Goal: Task Accomplishment & Management: Use online tool/utility

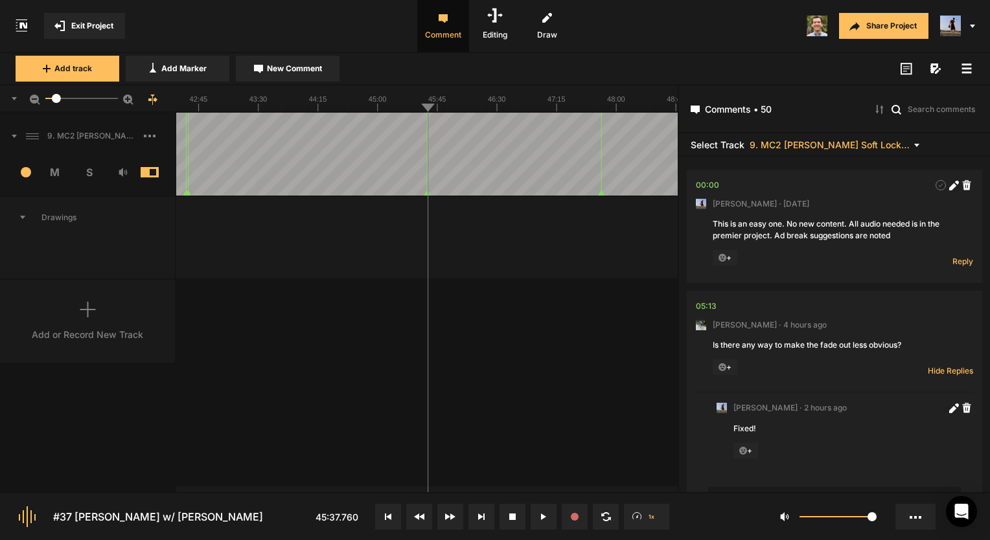
scroll to position [14261, 0]
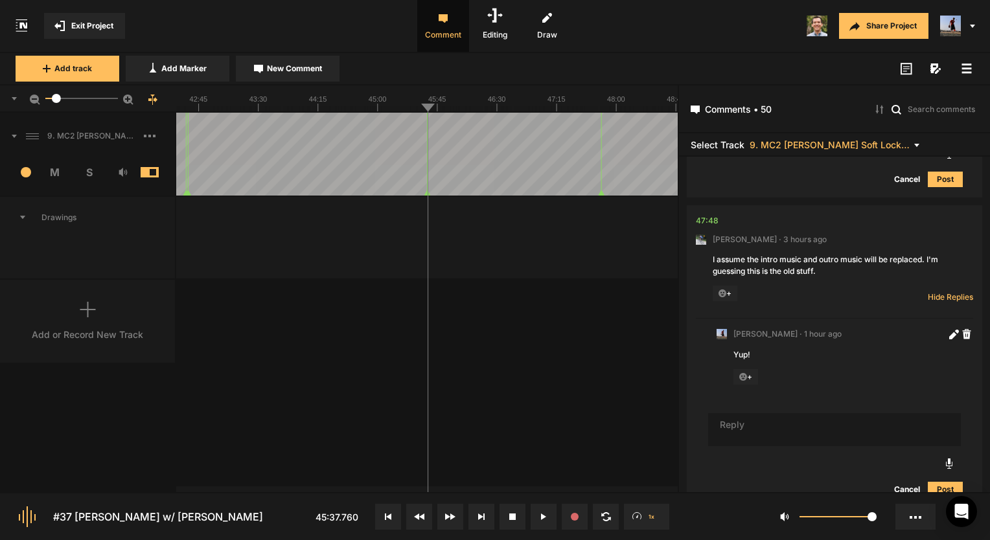
click at [77, 314] on div "Add or Record New Track" at bounding box center [88, 321] width 176 height 83
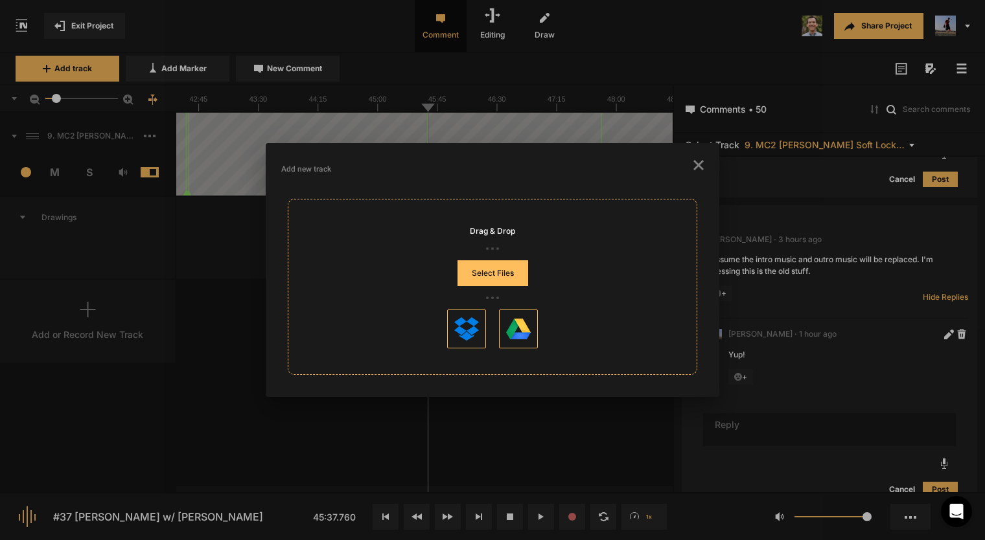
click at [491, 273] on button "Select Files" at bounding box center [492, 273] width 71 height 26
click at [693, 168] on icon "button" at bounding box center [698, 165] width 10 height 10
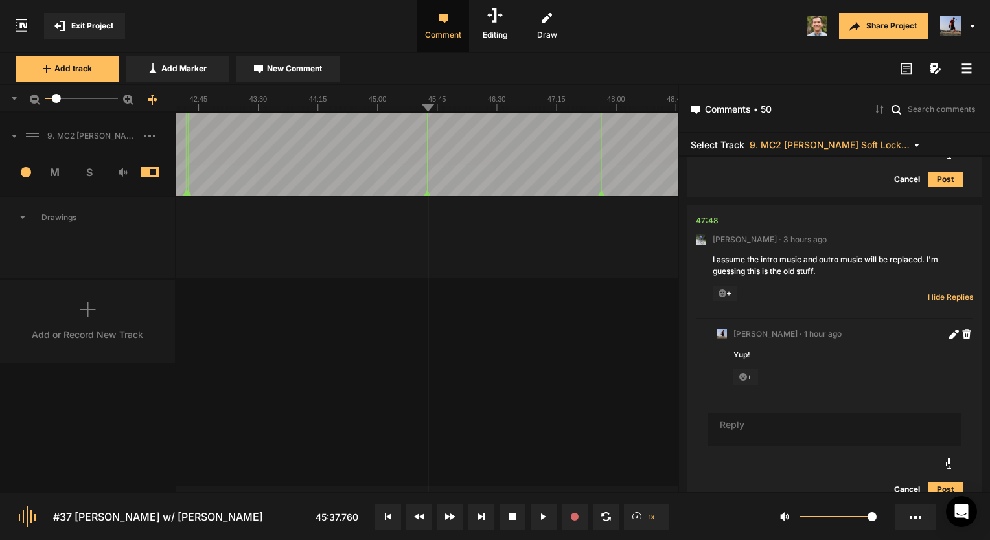
click at [93, 295] on div "Add or Record New Track" at bounding box center [88, 321] width 176 height 83
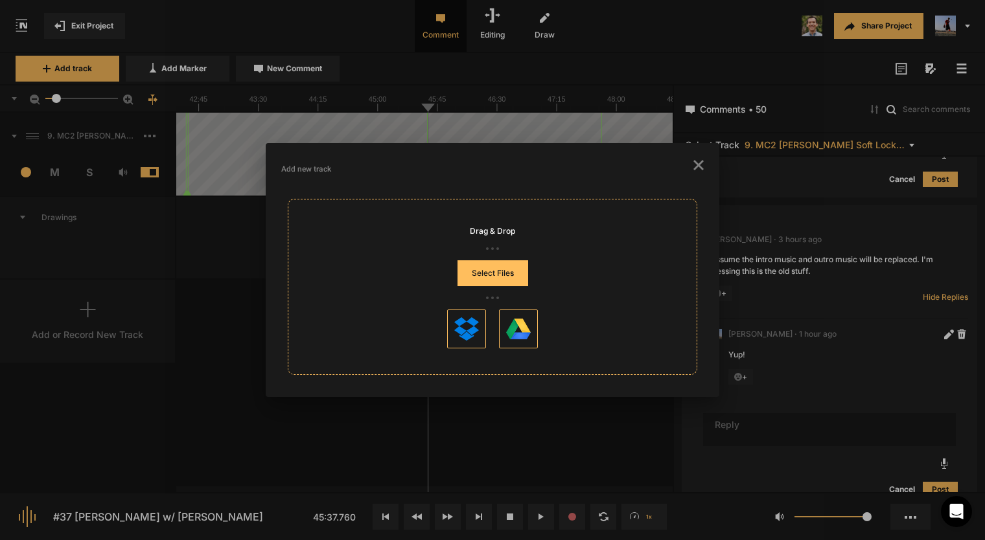
click at [484, 279] on button "Select Files" at bounding box center [492, 273] width 71 height 26
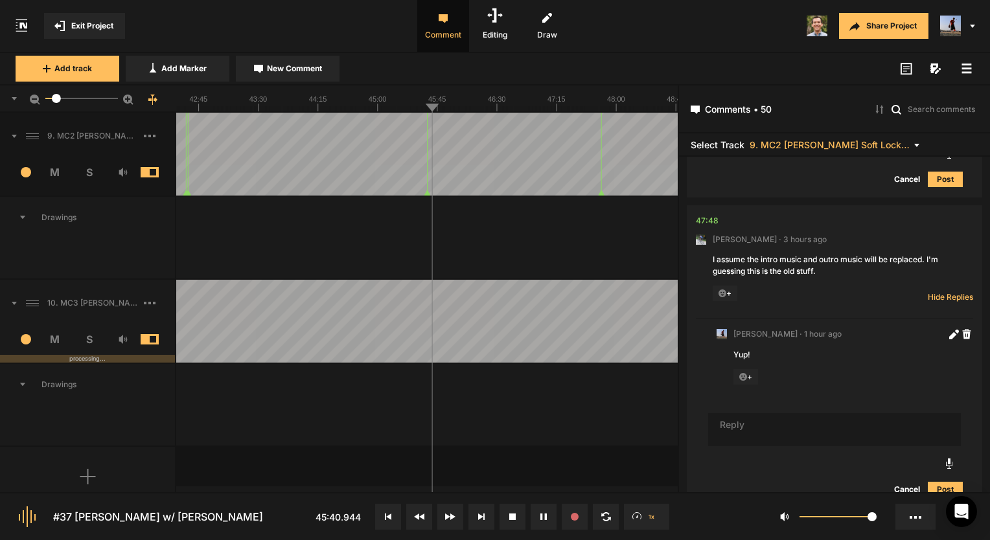
click at [96, 336] on span "S" at bounding box center [89, 340] width 34 height 16
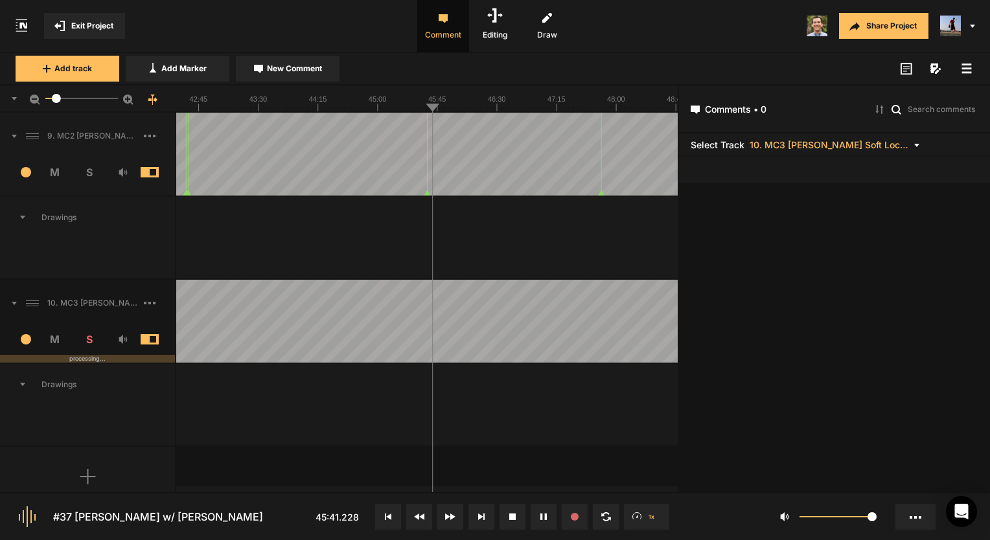
scroll to position [0, 0]
click at [500, 102] on text "46:30" at bounding box center [497, 99] width 18 height 8
click at [506, 512] on button at bounding box center [513, 517] width 26 height 26
drag, startPoint x: 0, startPoint y: 276, endPoint x: 226, endPoint y: 419, distance: 267.3
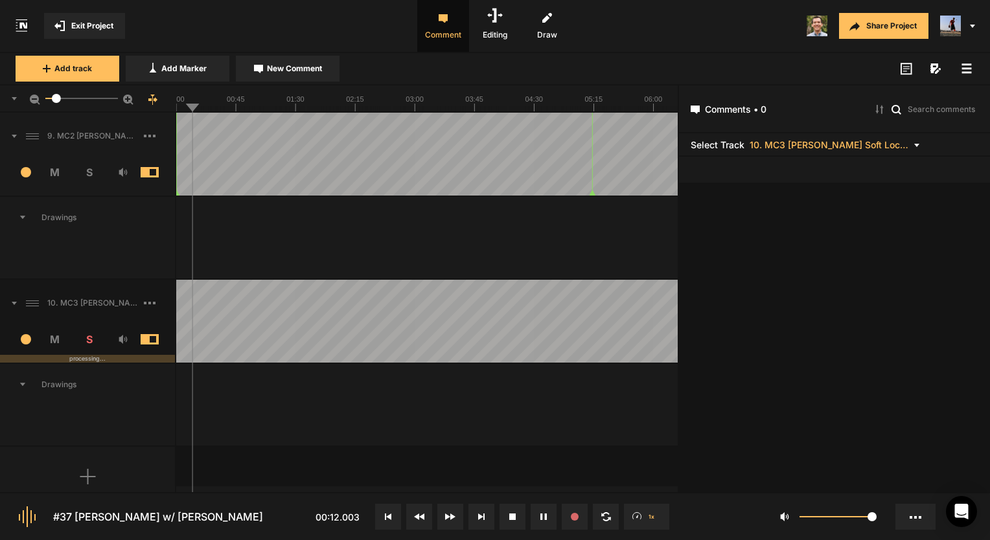
click at [156, 304] on span at bounding box center [159, 303] width 31 height 21
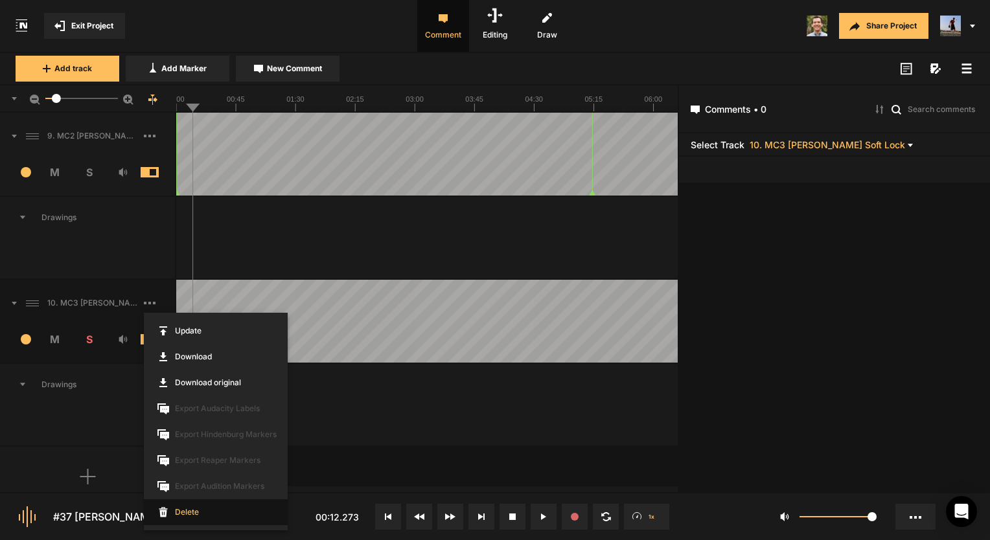
click at [198, 509] on span "Delete" at bounding box center [216, 513] width 144 height 26
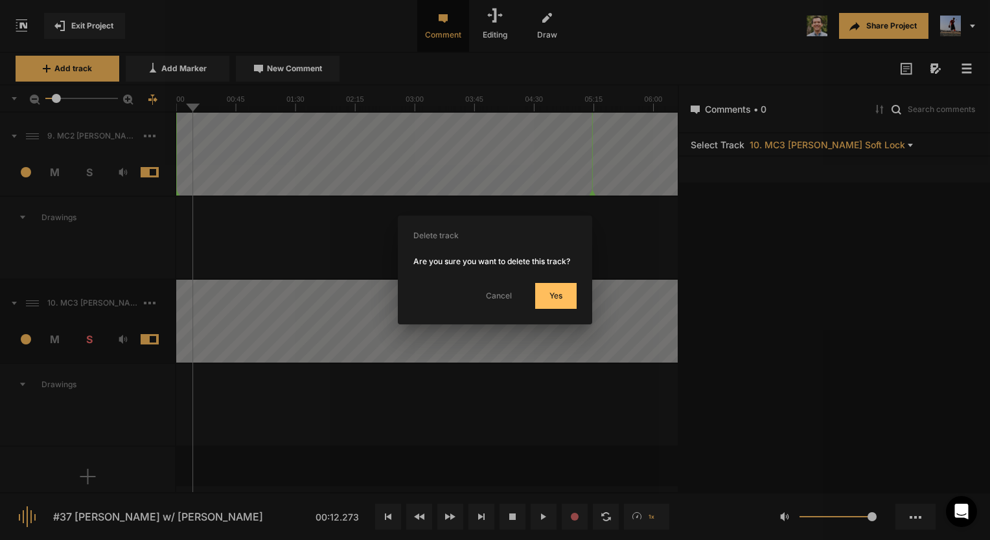
click at [550, 293] on button "Yes" at bounding box center [555, 296] width 41 height 26
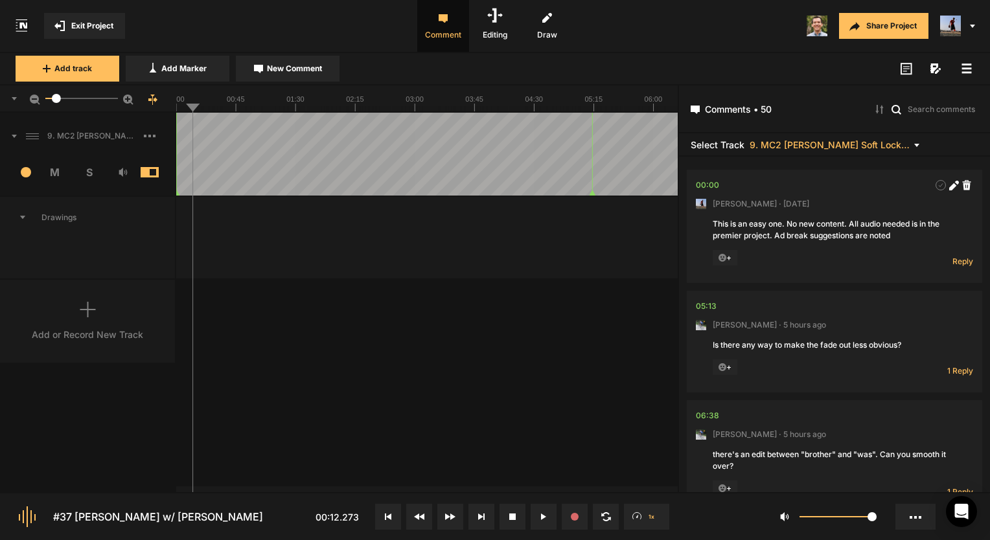
click at [120, 319] on div "Add or Record New Track" at bounding box center [88, 321] width 176 height 83
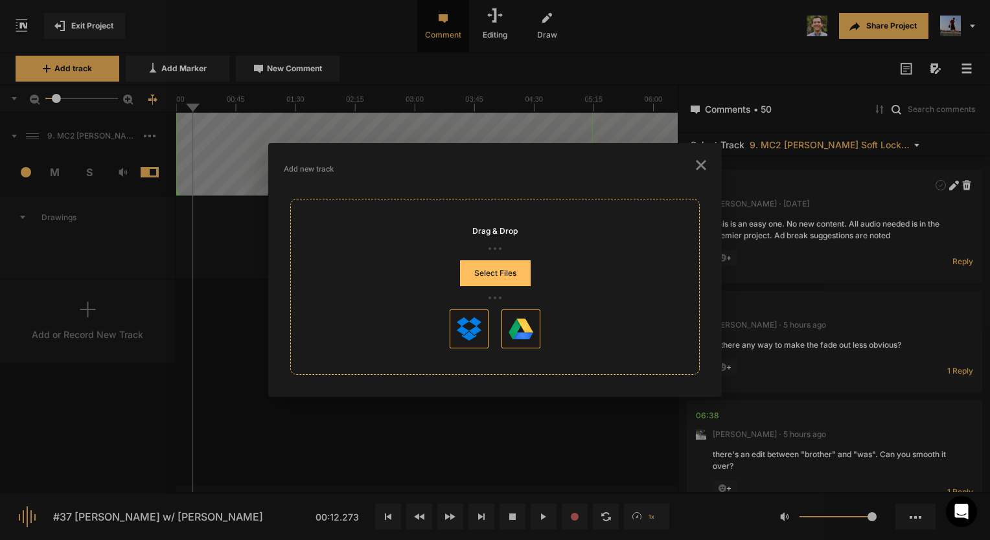
click at [505, 281] on button "Select Files" at bounding box center [495, 273] width 71 height 26
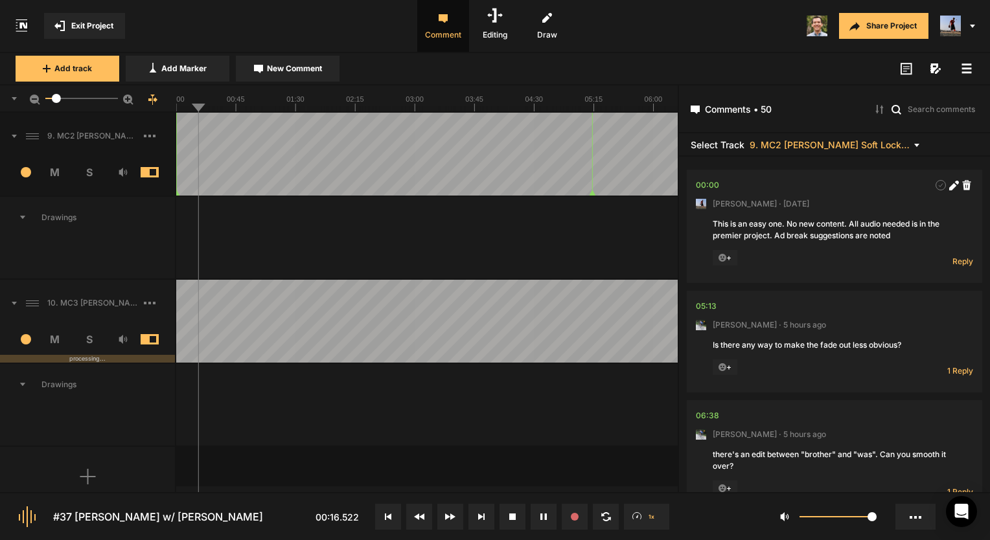
click at [183, 101] on text "00:00" at bounding box center [176, 99] width 18 height 8
click at [148, 308] on span at bounding box center [159, 303] width 31 height 21
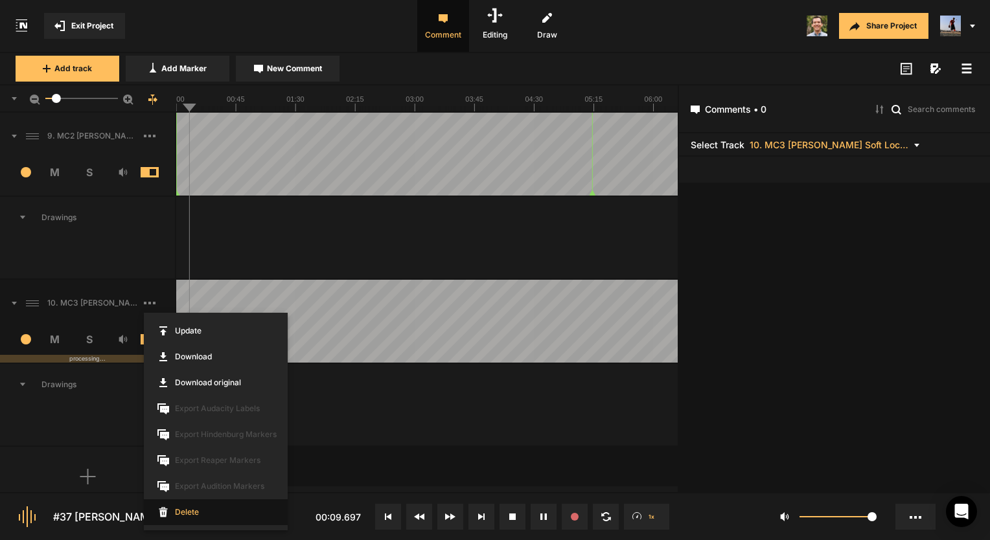
click at [188, 514] on span "Delete" at bounding box center [216, 513] width 144 height 26
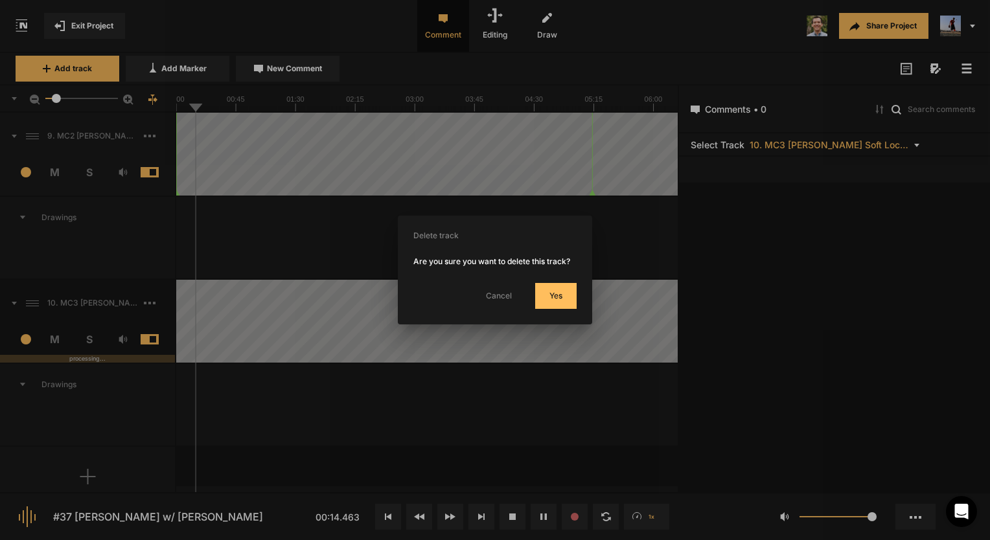
click at [488, 292] on button "Cancel" at bounding box center [499, 296] width 52 height 26
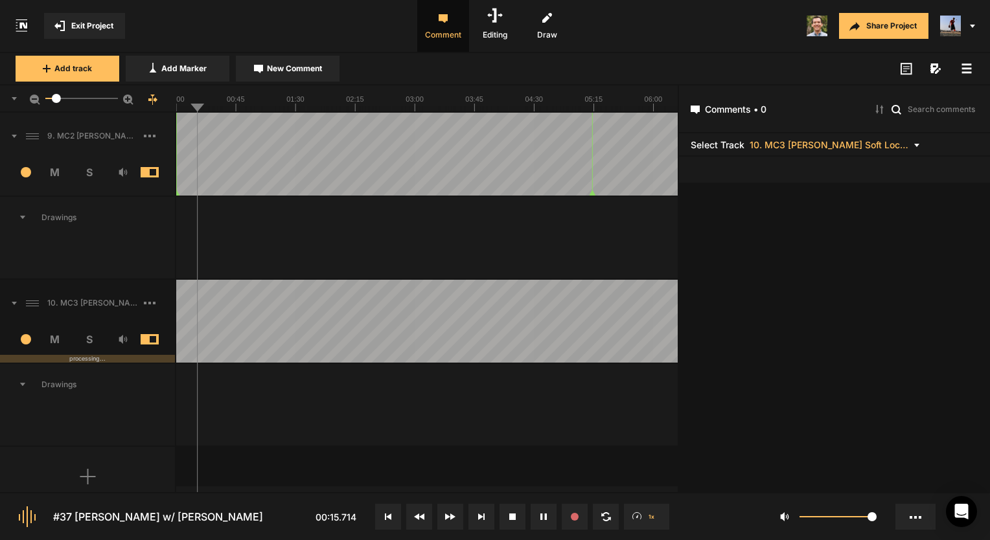
click at [363, 102] on text "02:15" at bounding box center [355, 99] width 18 height 8
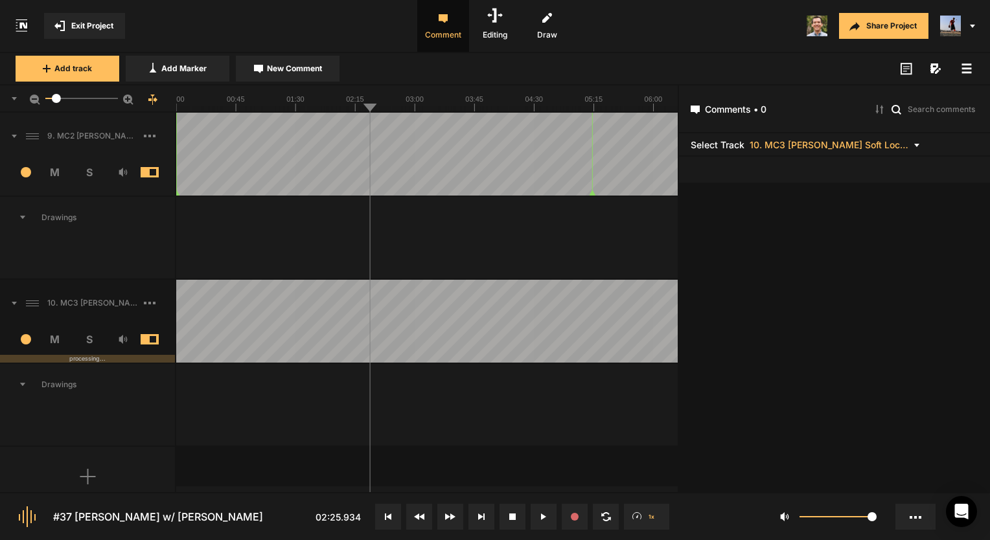
click at [156, 302] on rect at bounding box center [154, 303] width 3 height 3
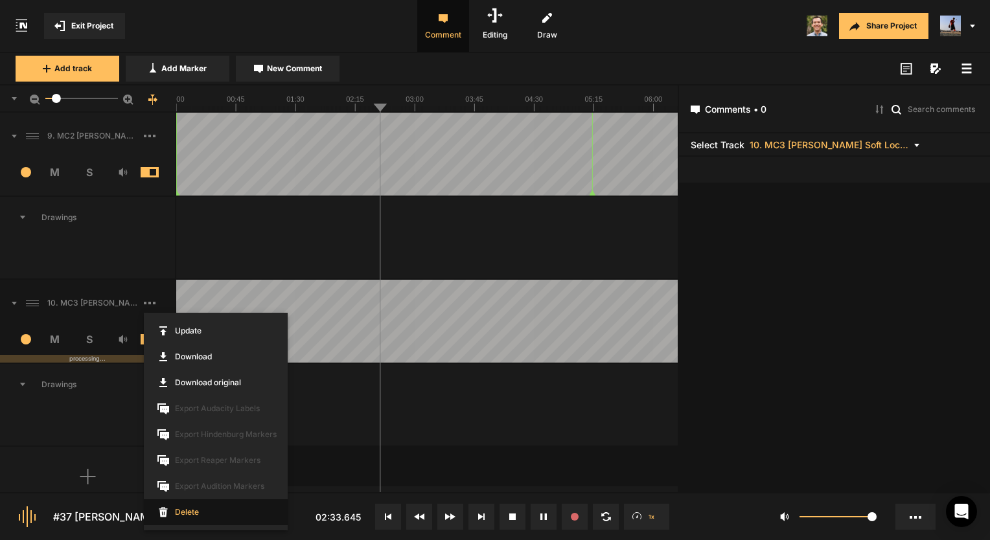
click at [181, 516] on span "Delete" at bounding box center [216, 513] width 144 height 26
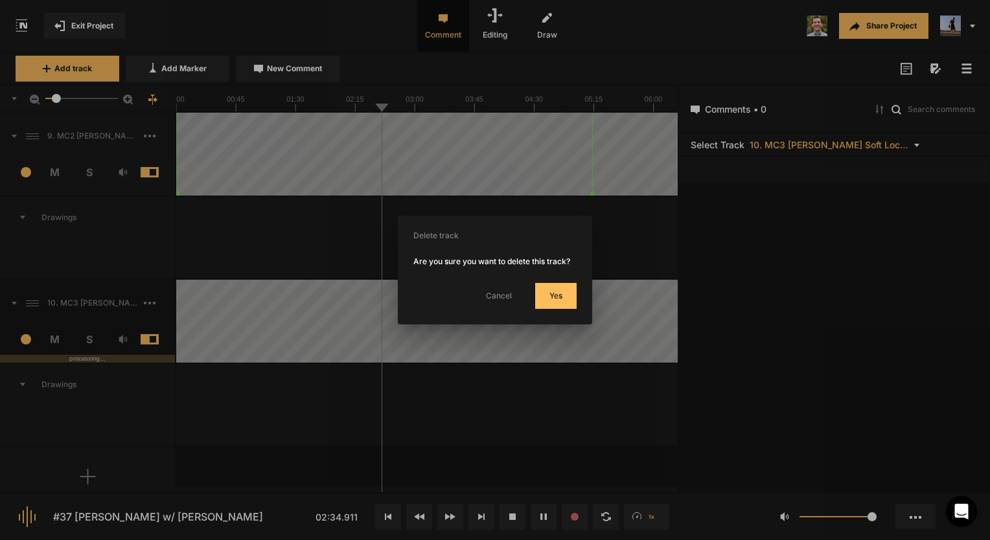
click at [565, 295] on button "Yes" at bounding box center [555, 296] width 41 height 26
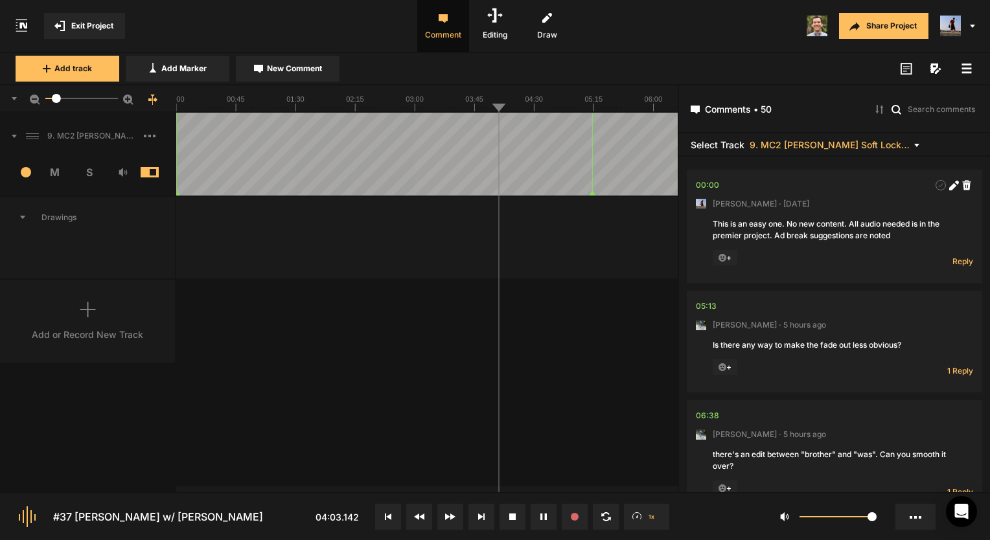
click at [85, 328] on div "Add or Record New Track" at bounding box center [87, 335] width 111 height 14
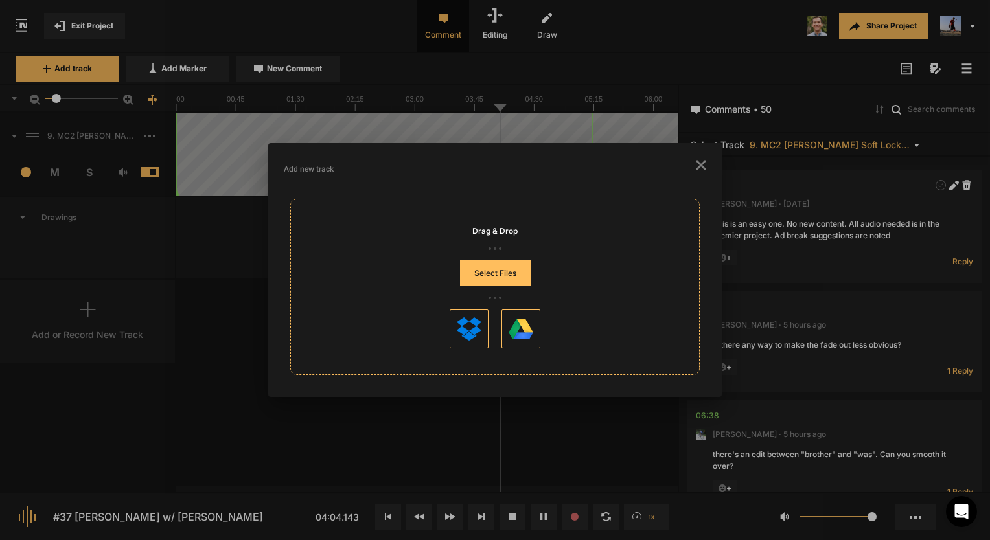
click at [480, 272] on button "Select Files" at bounding box center [495, 273] width 71 height 26
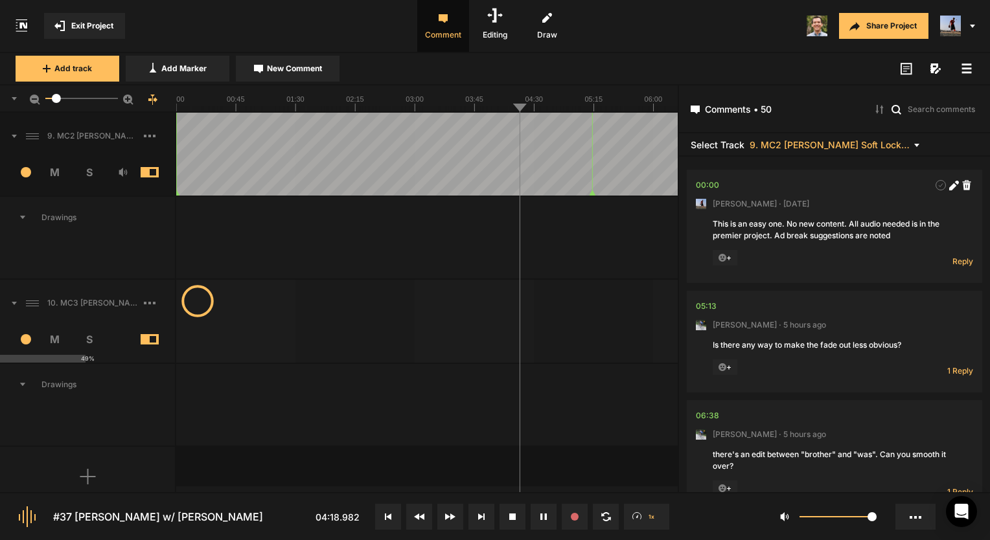
click at [174, 105] on div "8.4" at bounding box center [88, 99] width 176 height 27
click at [535, 512] on button at bounding box center [544, 517] width 26 height 26
click at [541, 514] on icon at bounding box center [543, 517] width 5 height 6
click at [173, 105] on nt-ruler "8.4" at bounding box center [339, 99] width 678 height 27
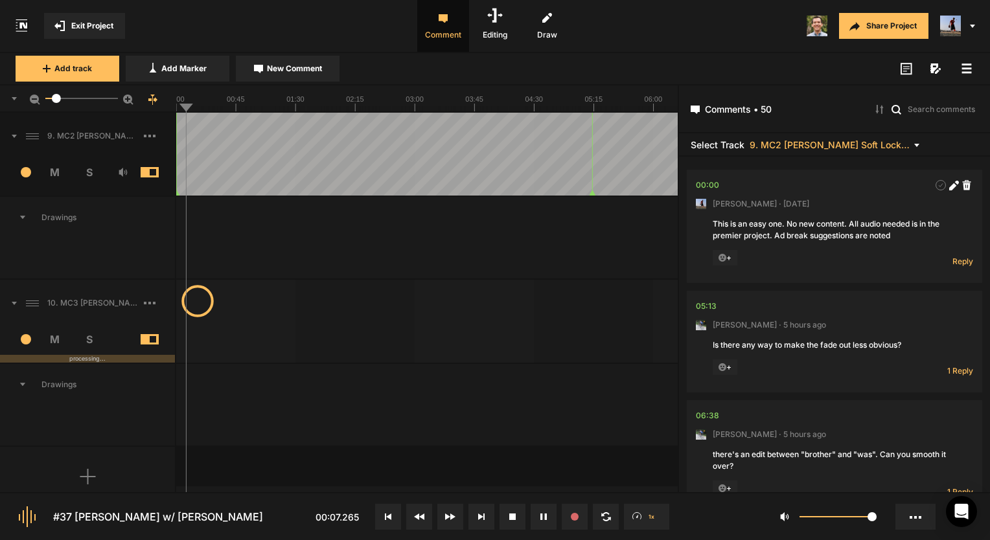
click at [175, 105] on div "8.4" at bounding box center [88, 99] width 176 height 27
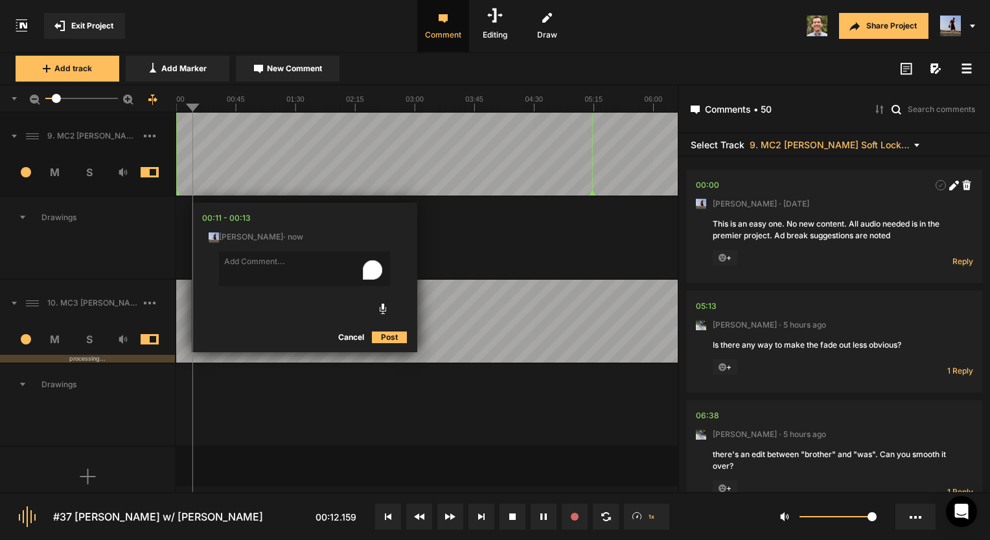
click at [347, 333] on button "Cancel" at bounding box center [350, 338] width 41 height 16
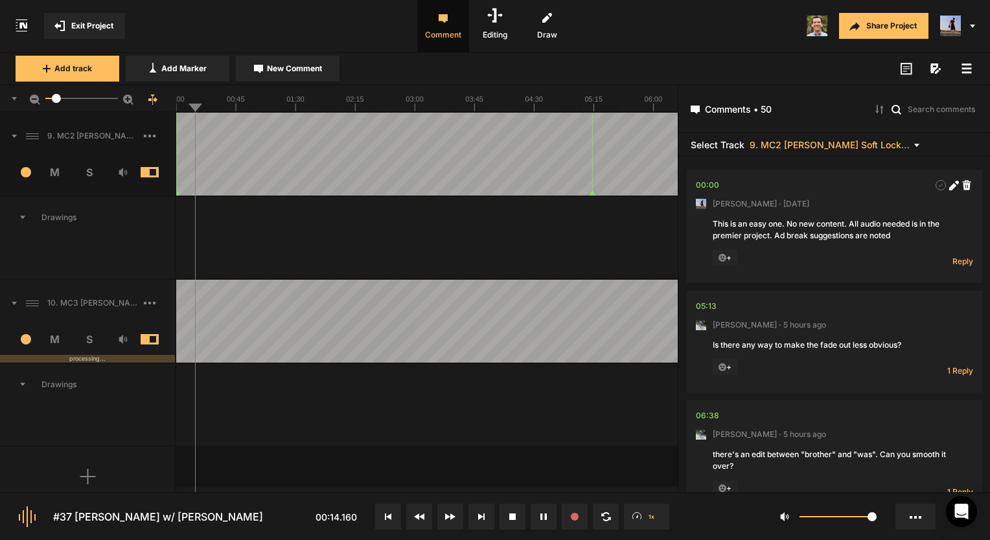
click at [54, 170] on span "M" at bounding box center [55, 173] width 34 height 16
click at [87, 338] on span "S" at bounding box center [89, 340] width 34 height 16
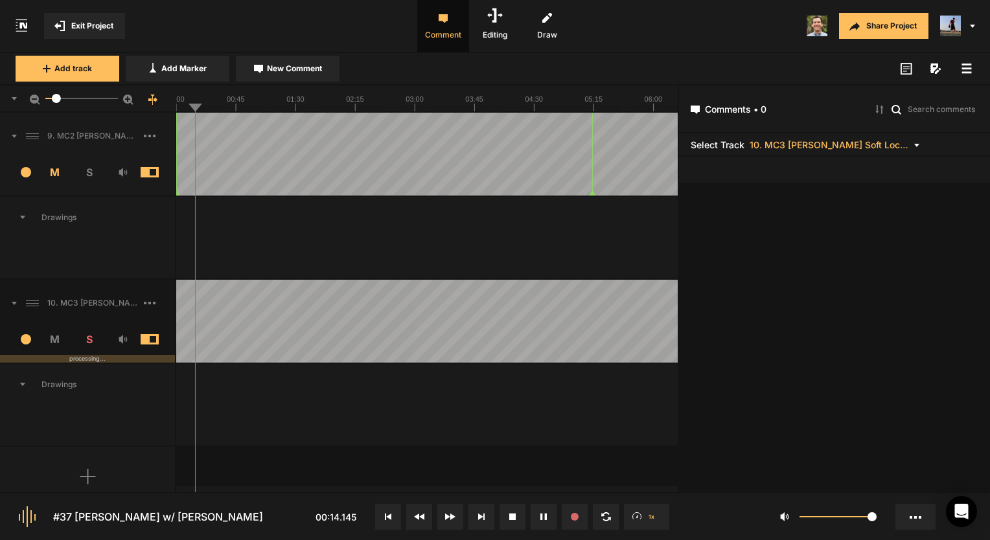
click at [92, 334] on span "S" at bounding box center [89, 340] width 34 height 16
click at [91, 336] on span "S" at bounding box center [89, 340] width 34 height 16
click at [510, 513] on button at bounding box center [513, 517] width 26 height 26
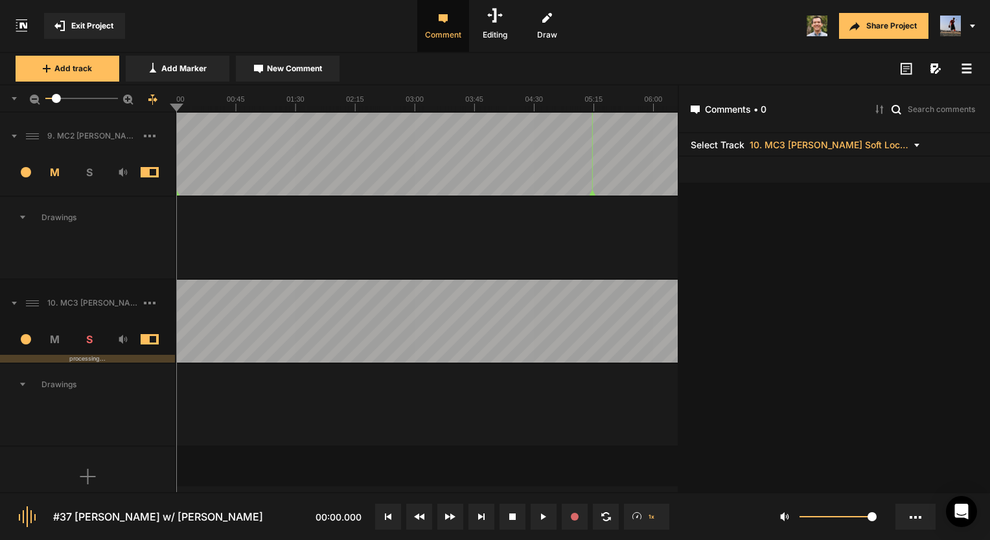
click at [510, 517] on icon at bounding box center [512, 517] width 6 height 6
click at [244, 97] on text "00:45" at bounding box center [236, 99] width 18 height 8
click at [515, 514] on icon at bounding box center [512, 517] width 6 height 6
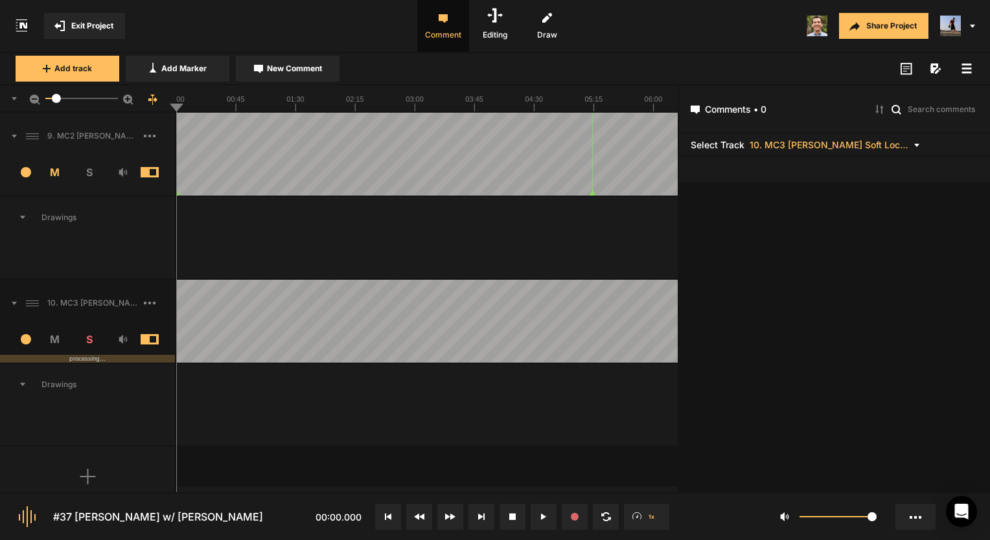
click at [515, 515] on icon at bounding box center [512, 517] width 6 height 6
click at [398, 513] on button at bounding box center [388, 517] width 26 height 26
click at [539, 509] on button at bounding box center [544, 517] width 26 height 26
click at [539, 513] on button at bounding box center [544, 517] width 26 height 26
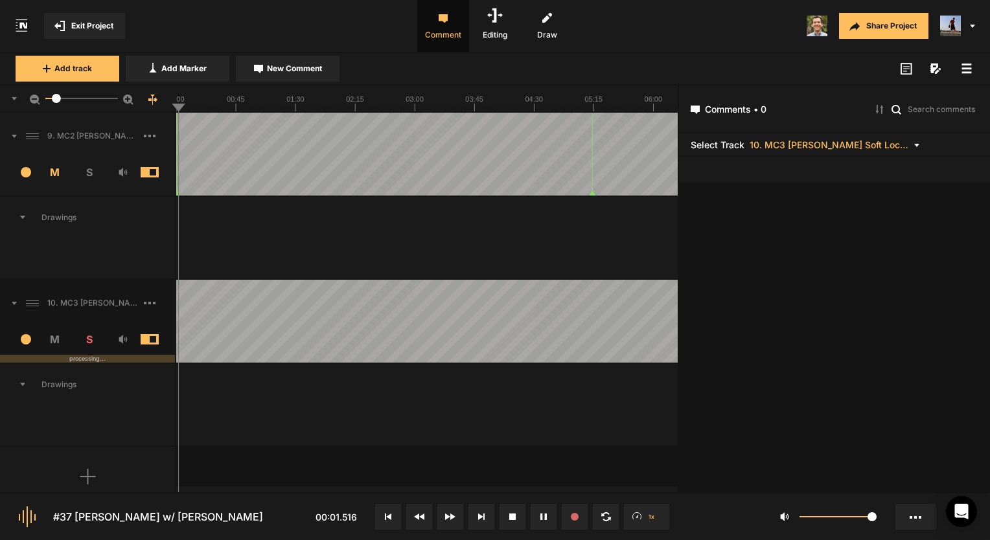
click at [539, 513] on button at bounding box center [544, 517] width 26 height 26
click at [504, 518] on button at bounding box center [513, 517] width 26 height 26
click at [100, 29] on span "Exit Project" at bounding box center [92, 26] width 42 height 12
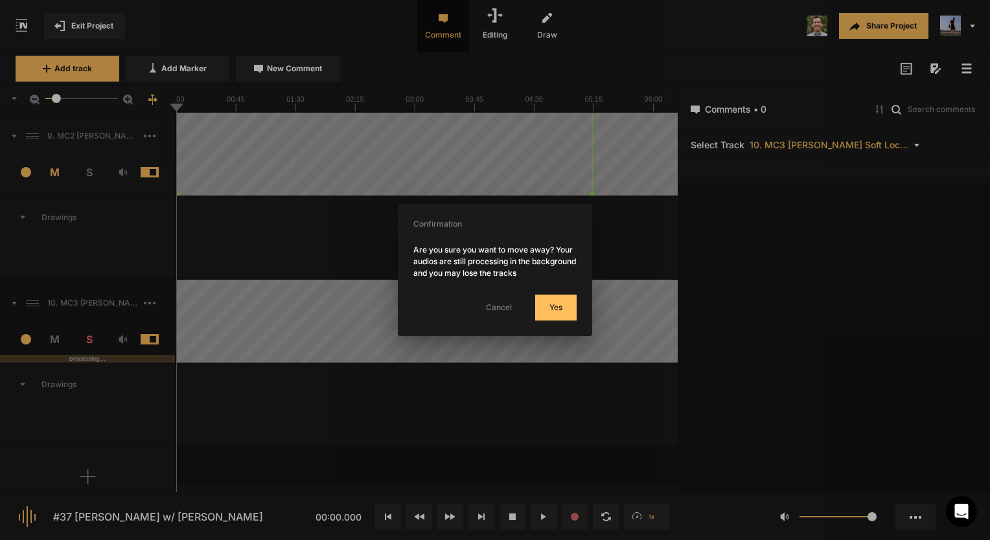
click at [555, 303] on button "Yes" at bounding box center [555, 308] width 41 height 26
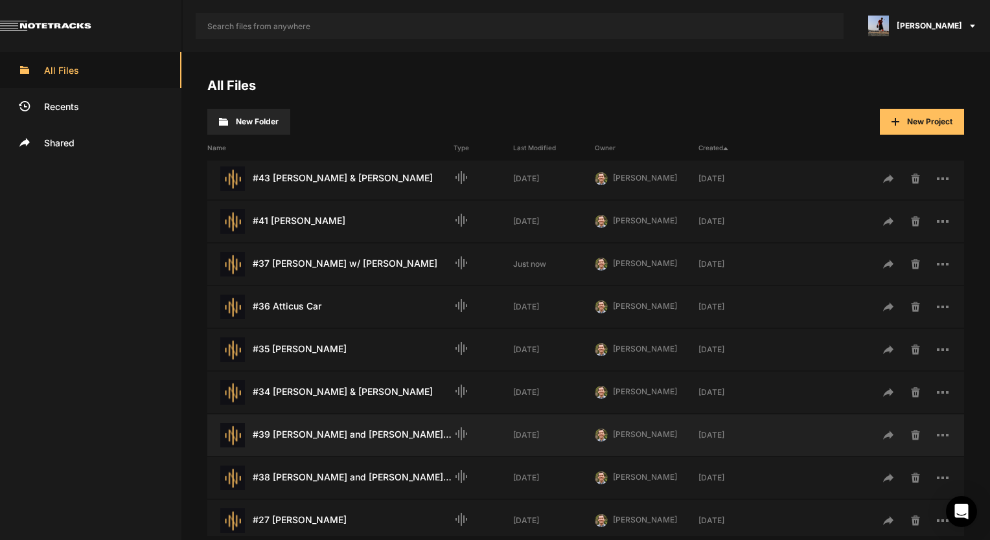
scroll to position [347, 0]
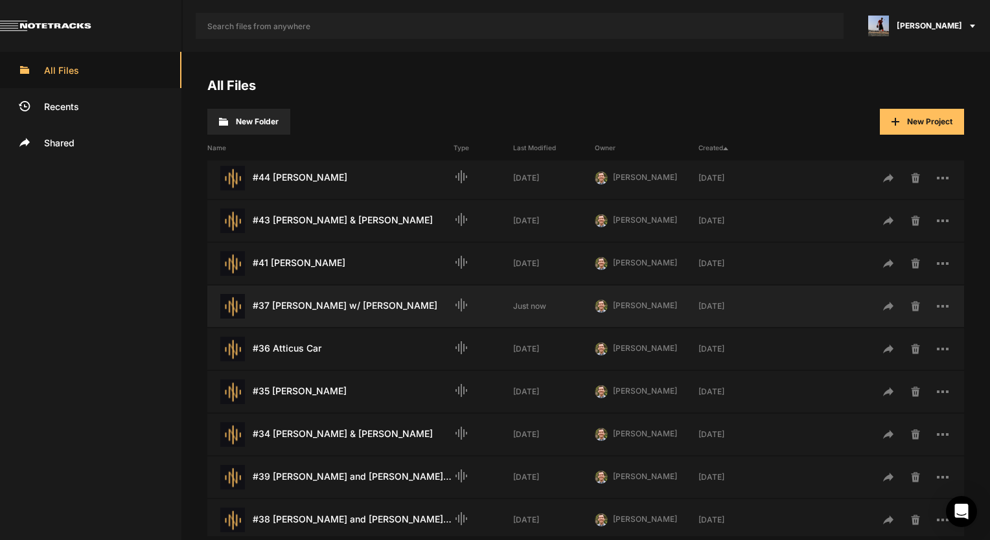
click at [328, 303] on div "#37 [PERSON_NAME] w/ [PERSON_NAME] Last Modified: Just now" at bounding box center [330, 306] width 246 height 25
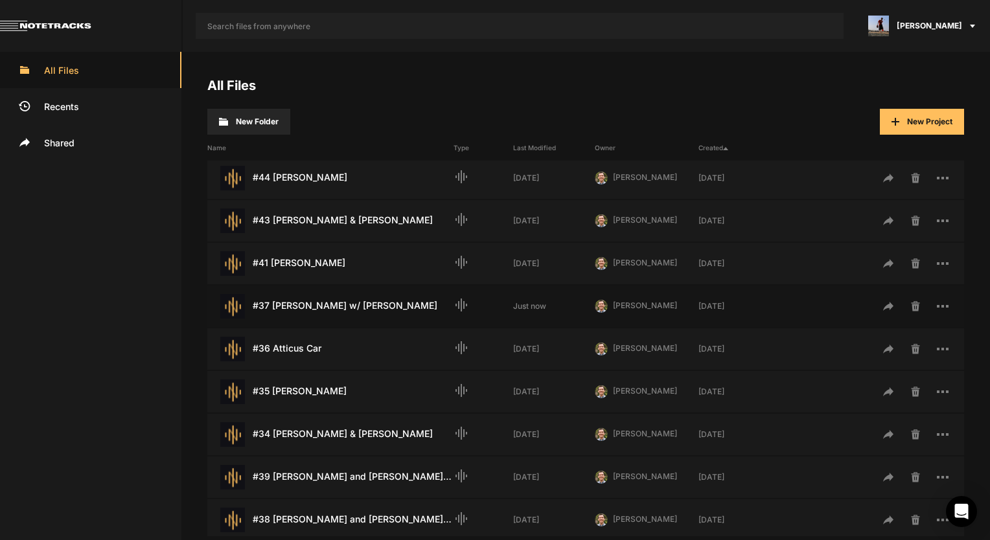
click at [327, 303] on div "#37 [PERSON_NAME] w/ [PERSON_NAME] Last Modified: Just now" at bounding box center [330, 306] width 246 height 25
click at [340, 307] on div "#37 [PERSON_NAME] w/ [PERSON_NAME] Last Modified: Just now" at bounding box center [330, 306] width 246 height 25
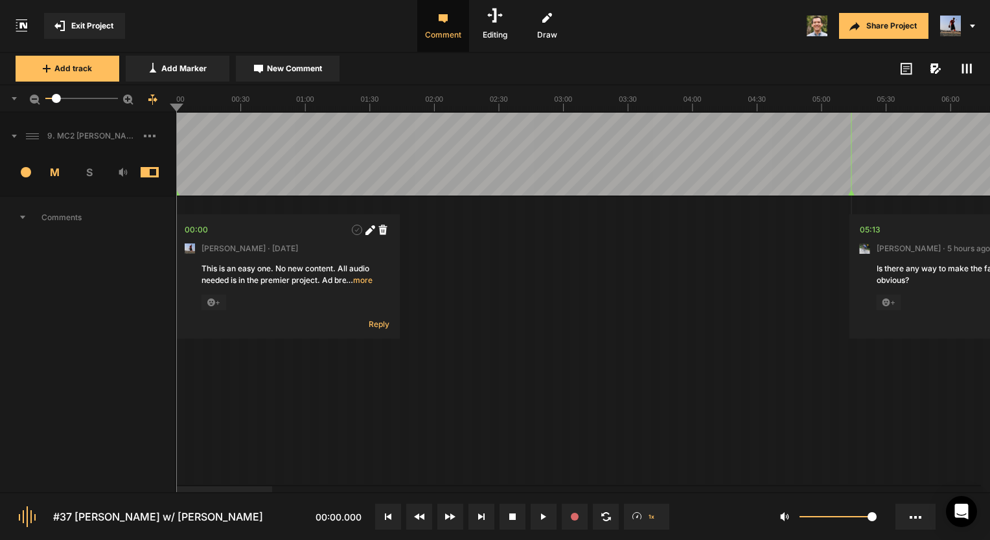
click at [23, 216] on icon at bounding box center [22, 217] width 5 height 3
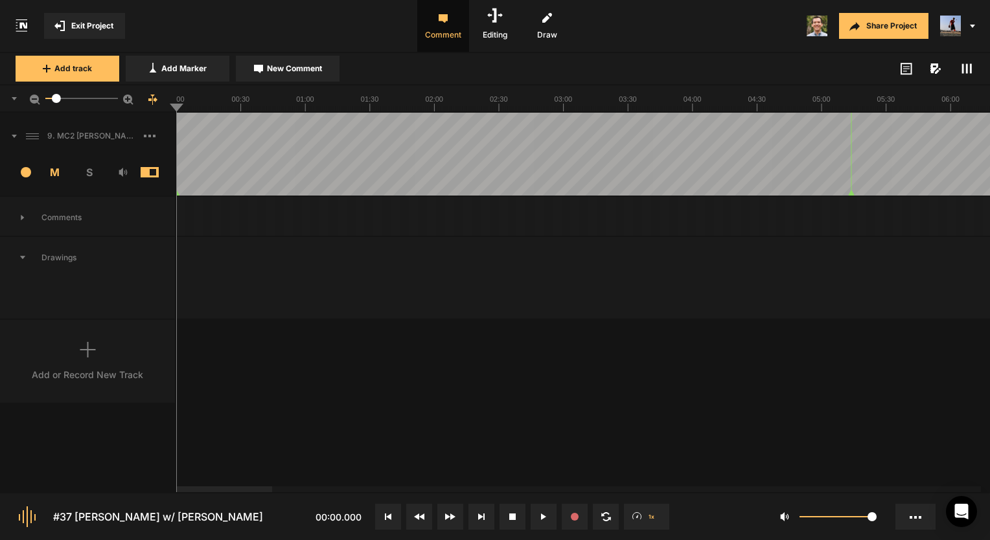
click at [73, 378] on div "Add or Record New Track" at bounding box center [87, 375] width 111 height 14
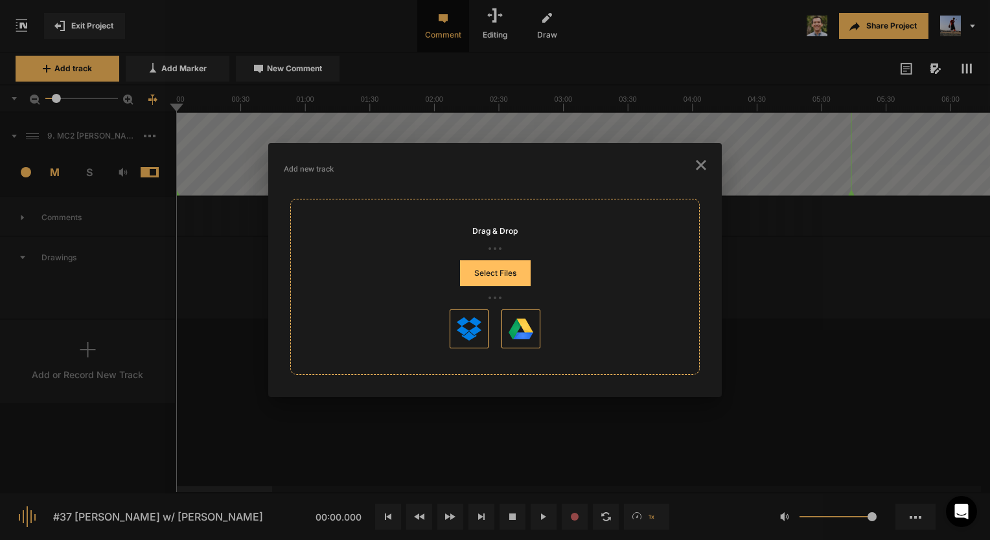
click at [477, 282] on button "Select Files" at bounding box center [495, 273] width 71 height 26
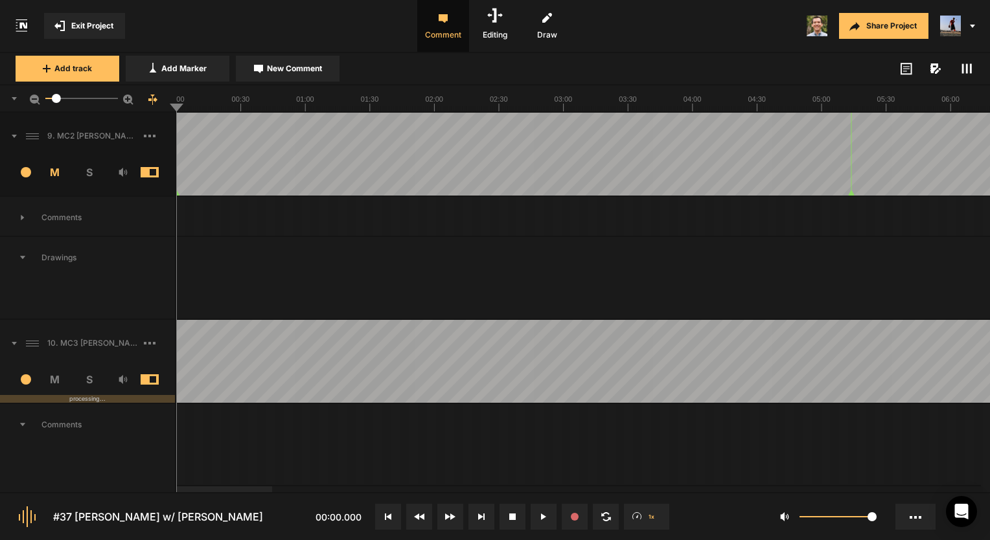
click at [547, 515] on button at bounding box center [544, 517] width 26 height 26
click at [94, 376] on span "S" at bounding box center [89, 380] width 34 height 16
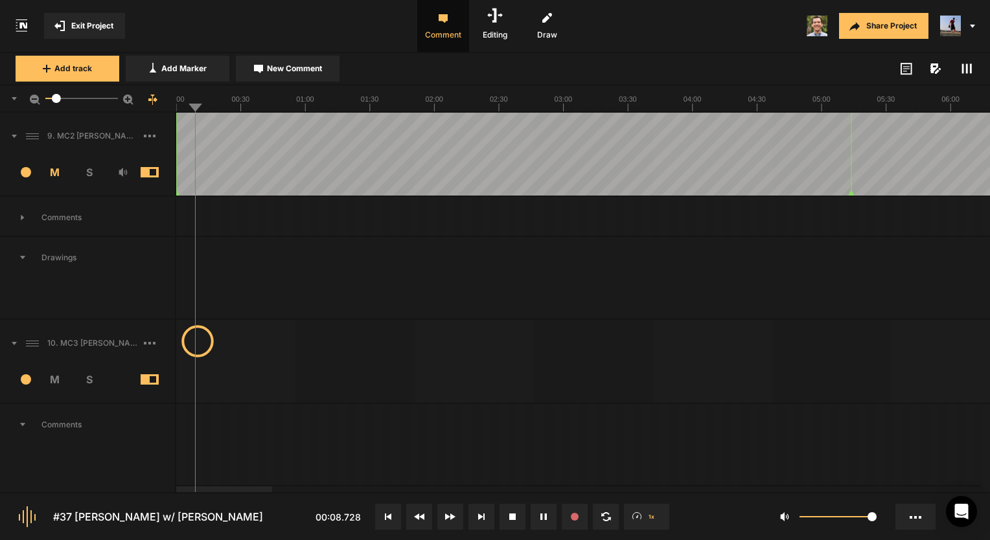
click at [515, 514] on icon at bounding box center [512, 517] width 6 height 6
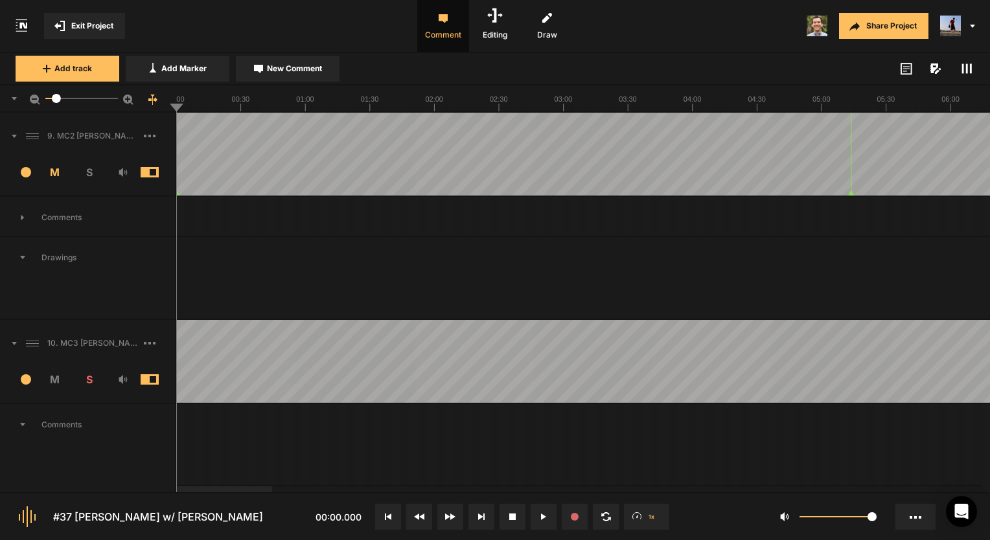
click at [537, 517] on button at bounding box center [544, 517] width 26 height 26
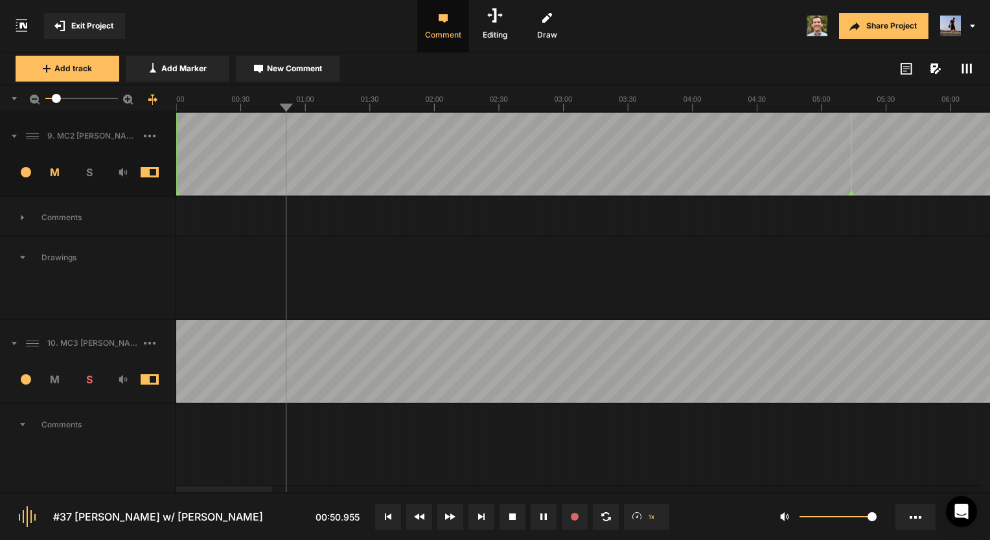
click at [487, 512] on button at bounding box center [482, 517] width 26 height 26
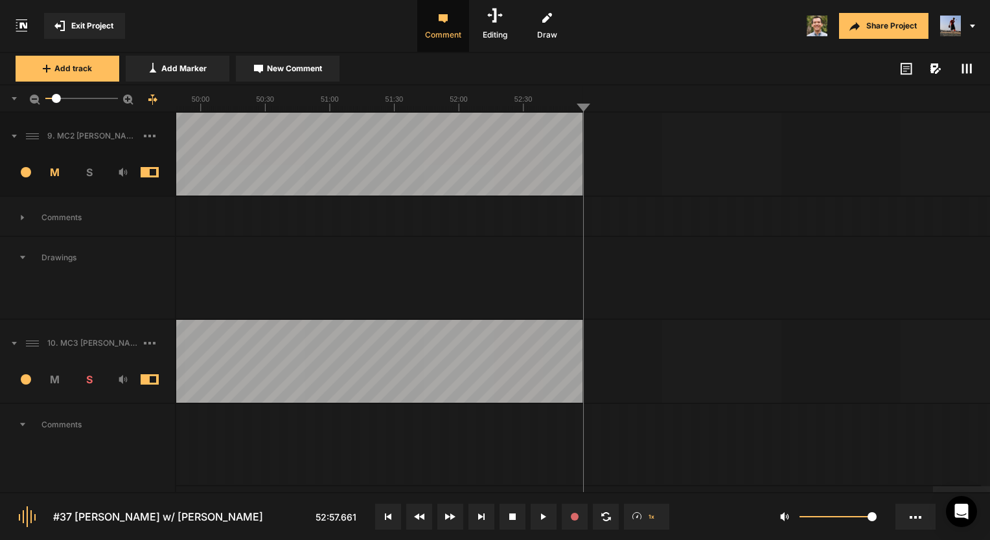
click at [534, 515] on button at bounding box center [544, 517] width 26 height 26
click at [508, 515] on button at bounding box center [513, 517] width 26 height 26
